Goal: Task Accomplishment & Management: Use online tool/utility

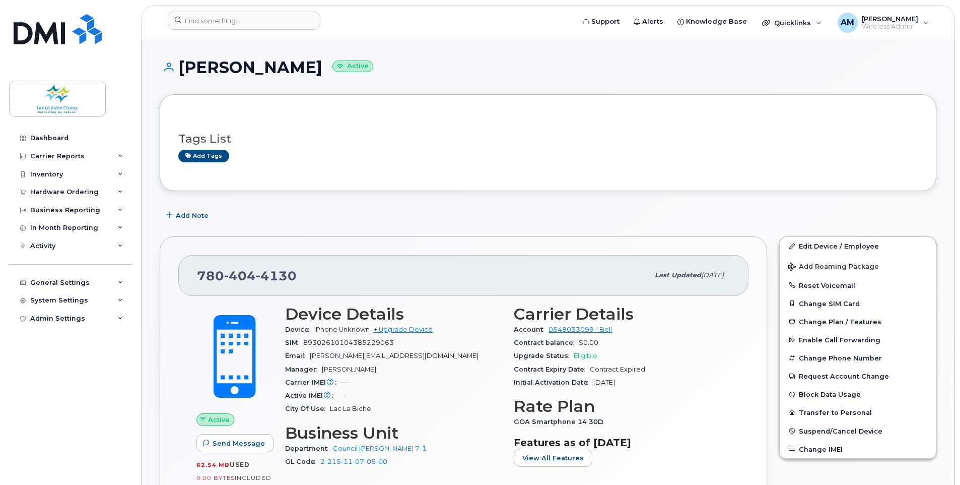
scroll to position [302, 0]
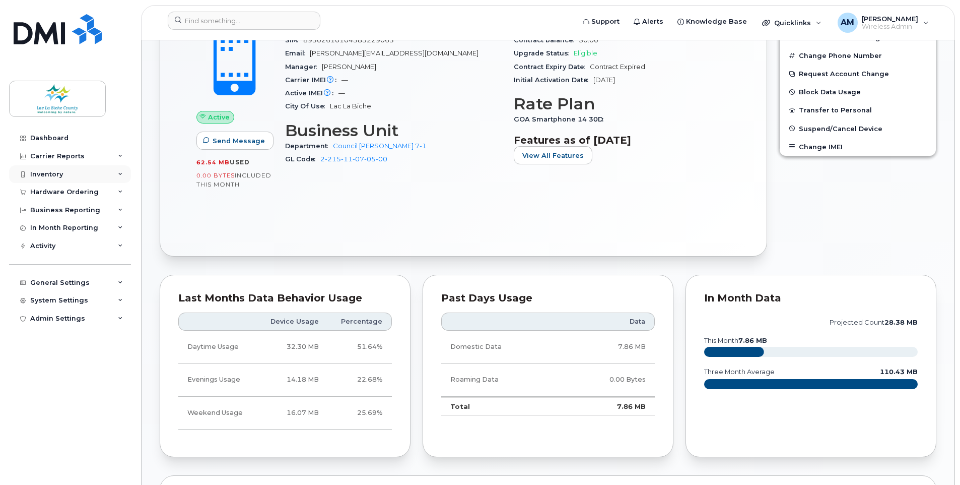
click at [71, 171] on div "Inventory" at bounding box center [70, 174] width 122 height 18
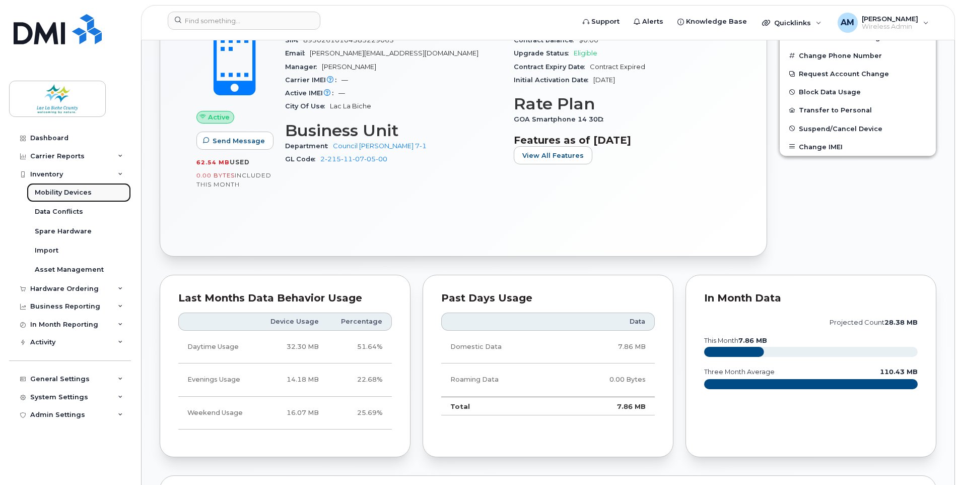
click at [64, 195] on div "Mobility Devices" at bounding box center [63, 192] width 57 height 9
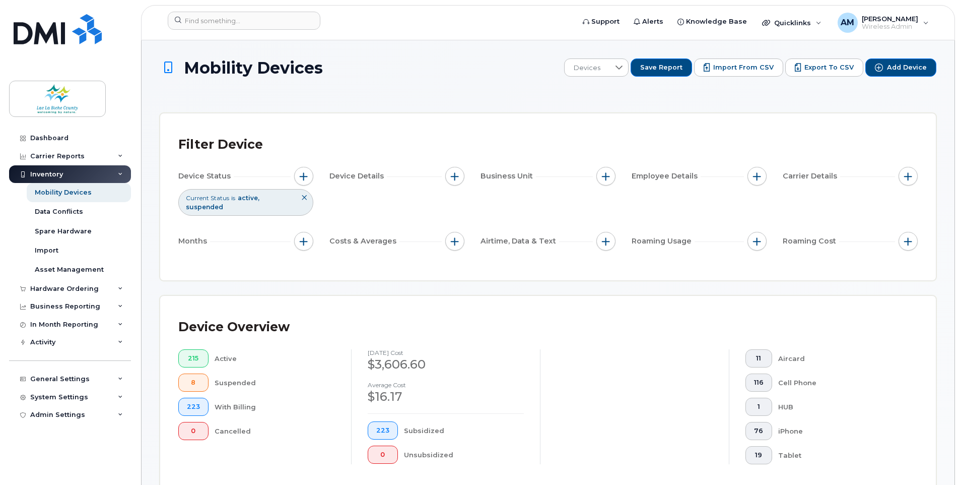
click at [644, 313] on div "Device Overview 215 Active 8 Suspended 223 With Billing 0 Cancelled August 2025…" at bounding box center [548, 393] width 776 height 195
click at [76, 193] on div "Mobility Devices" at bounding box center [63, 192] width 57 height 9
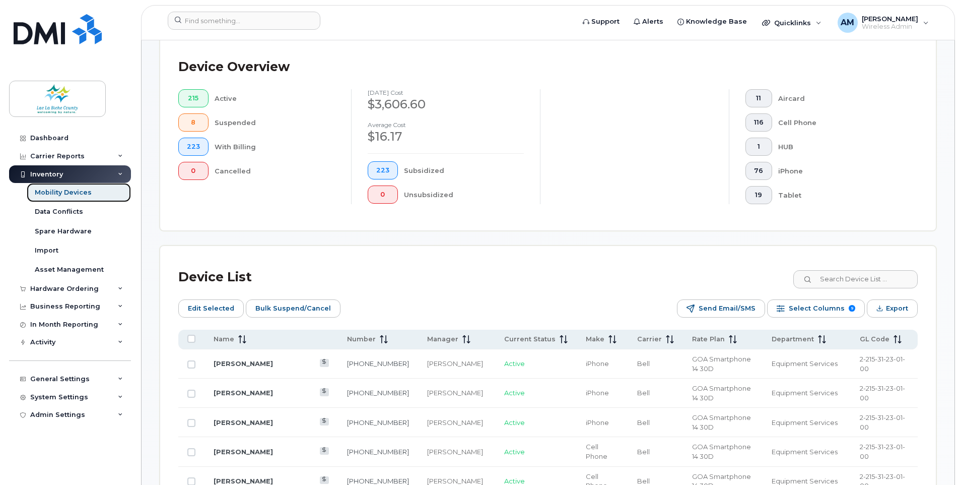
scroll to position [353, 0]
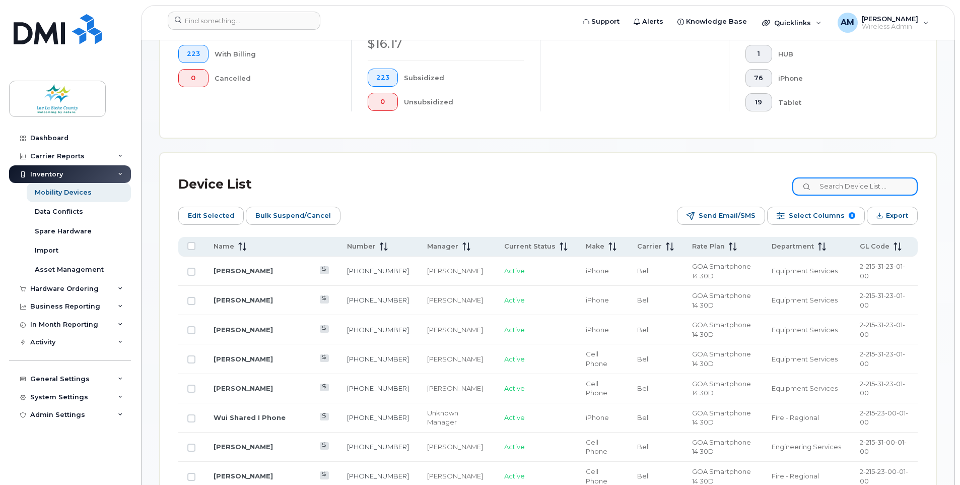
click at [851, 188] on input at bounding box center [855, 186] width 125 height 18
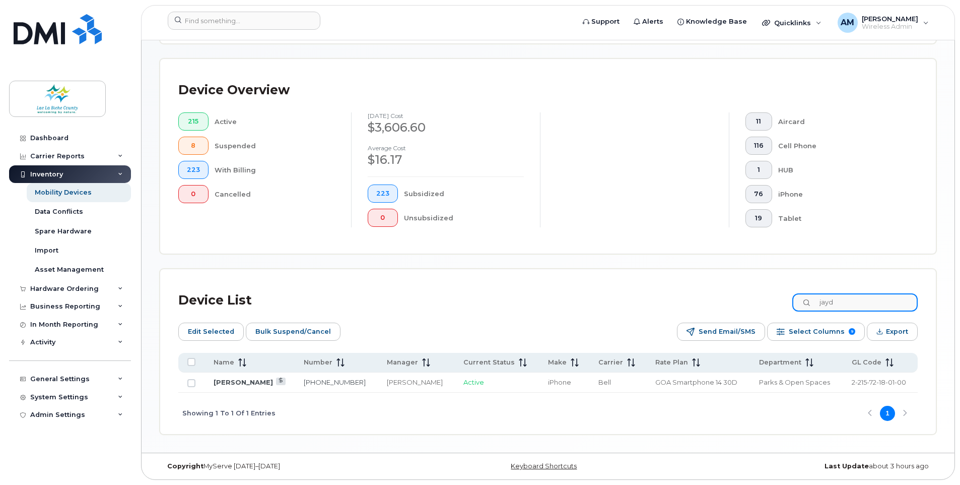
scroll to position [237, 0]
click at [594, 414] on div "Showing 1 To 1 Of 1 Entries 1" at bounding box center [548, 414] width 740 height 42
click at [613, 246] on div "Device Overview 215 Active 8 Suspended 223 With Billing 0 Cancelled August 2025…" at bounding box center [548, 156] width 776 height 195
drag, startPoint x: 870, startPoint y: 304, endPoint x: 723, endPoint y: 287, distance: 148.2
click at [723, 287] on div "Device List jayden Edit Selected Bulk Suspend/Cancel Send Email/SMS Select Colu…" at bounding box center [548, 351] width 776 height 165
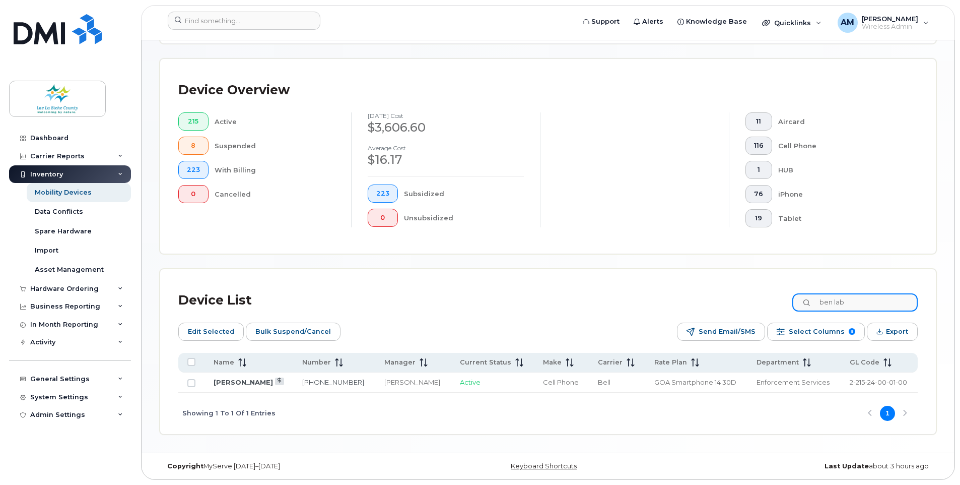
type input "ben lab"
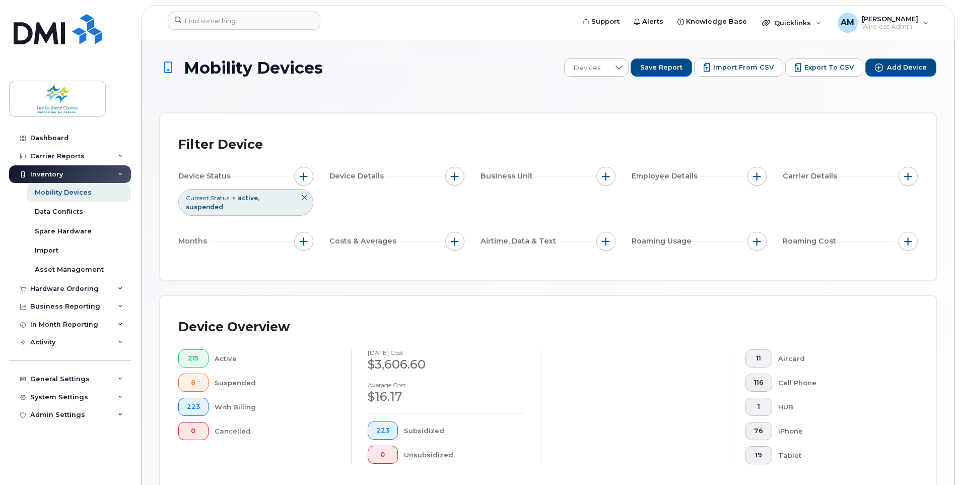
scroll to position [228, 0]
